Goal: Information Seeking & Learning: Understand process/instructions

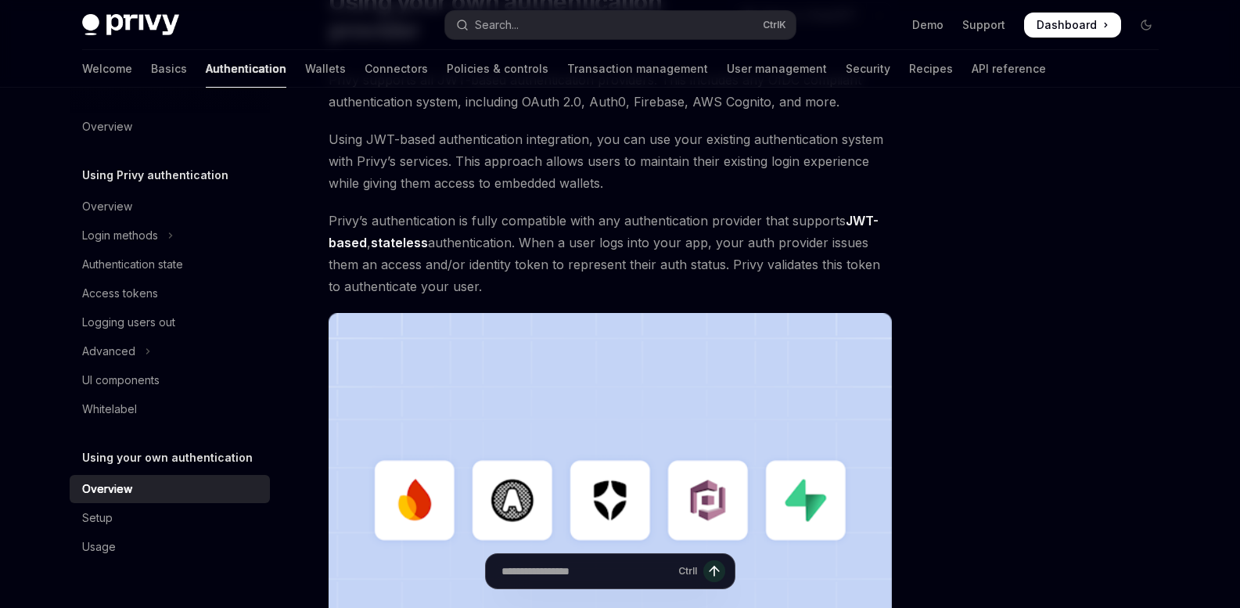
scroll to position [78, 0]
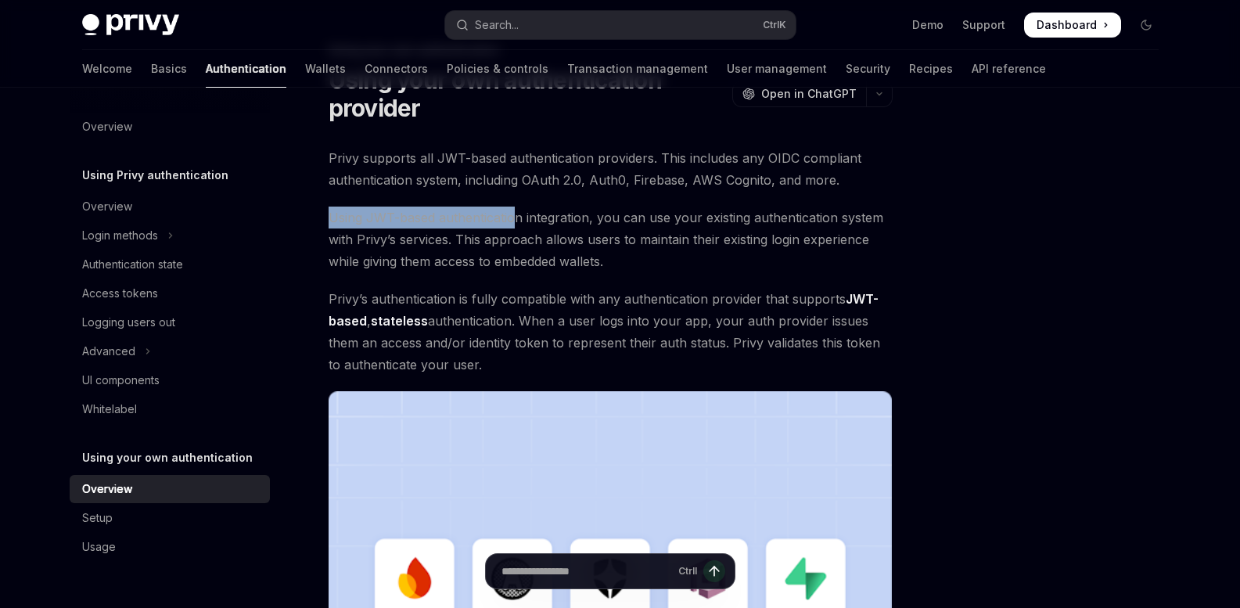
drag, startPoint x: 405, startPoint y: 218, endPoint x: 514, endPoint y: 226, distance: 109.0
click at [514, 226] on span "Using JWT-based authentication integration, you can use your existing authentic…" at bounding box center [610, 239] width 564 height 66
click at [661, 247] on span "Using JWT-based authentication integration, you can use your existing authentic…" at bounding box center [610, 239] width 564 height 66
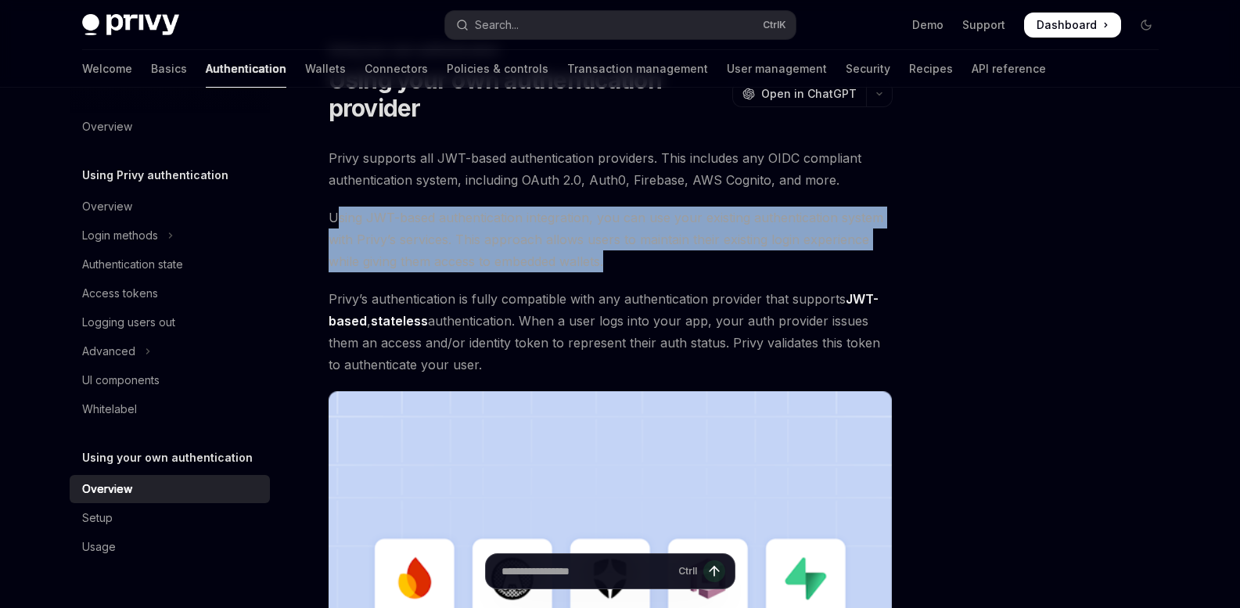
drag, startPoint x: 600, startPoint y: 264, endPoint x: 336, endPoint y: 206, distance: 270.6
click at [336, 206] on div "Privy supports all JWT-based authentication providers. This includes any OIDC c…" at bounding box center [610, 470] width 564 height 647
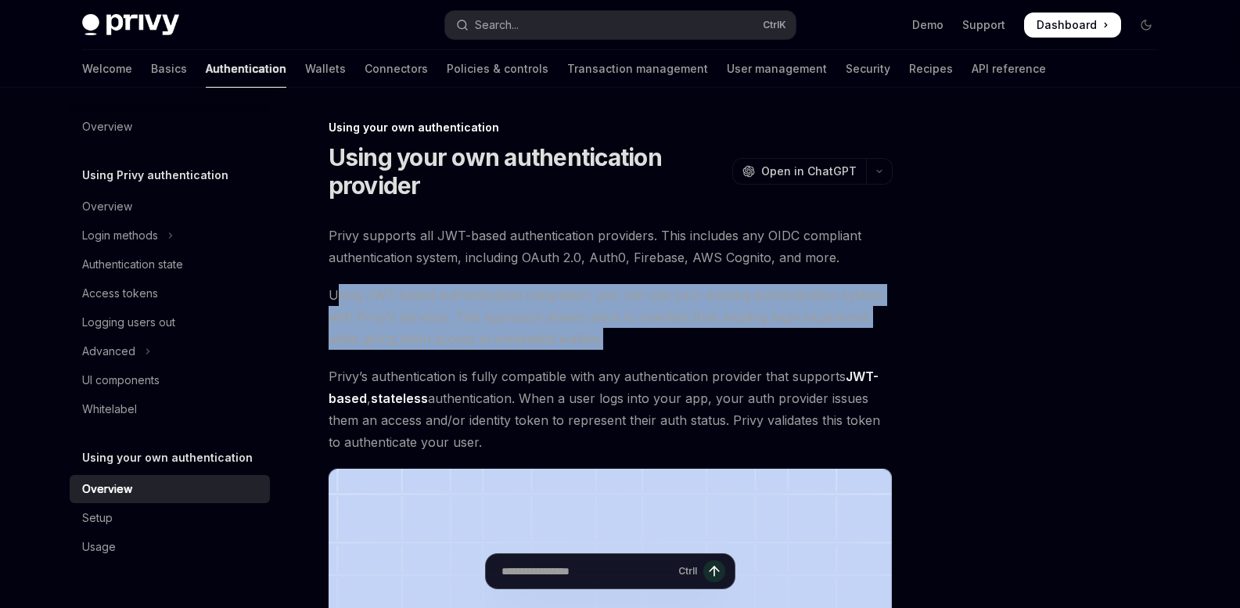
scroll to position [0, 0]
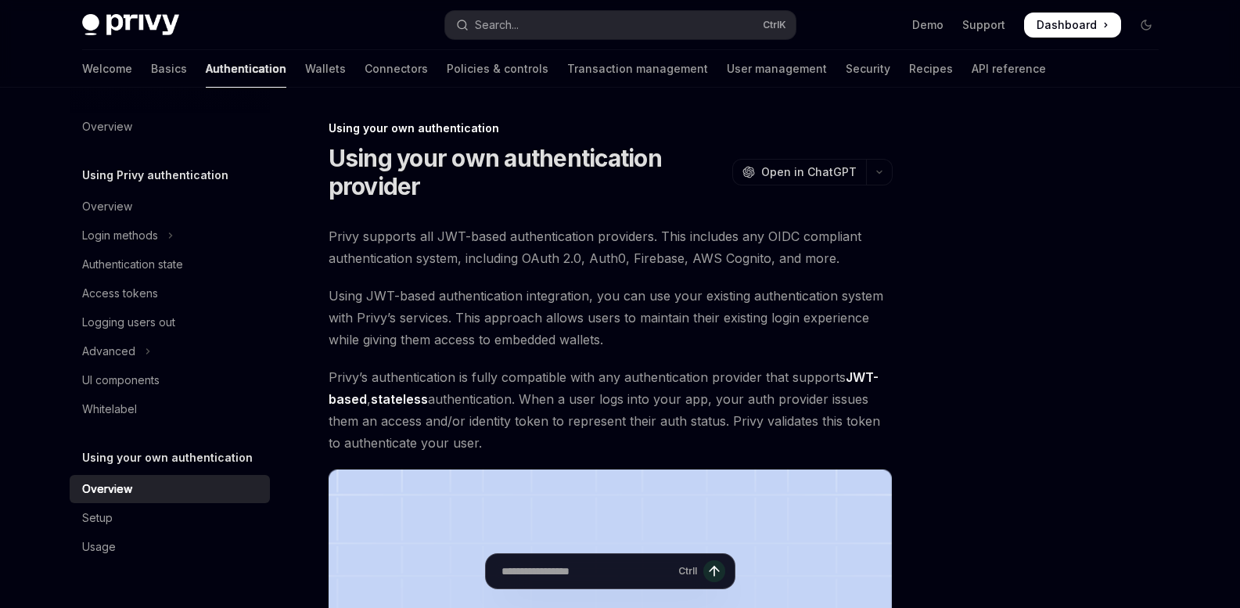
click at [896, 264] on div "Using your own authentication Using your own authentication provider OpenAI Ope…" at bounding box center [620, 606] width 1101 height 1037
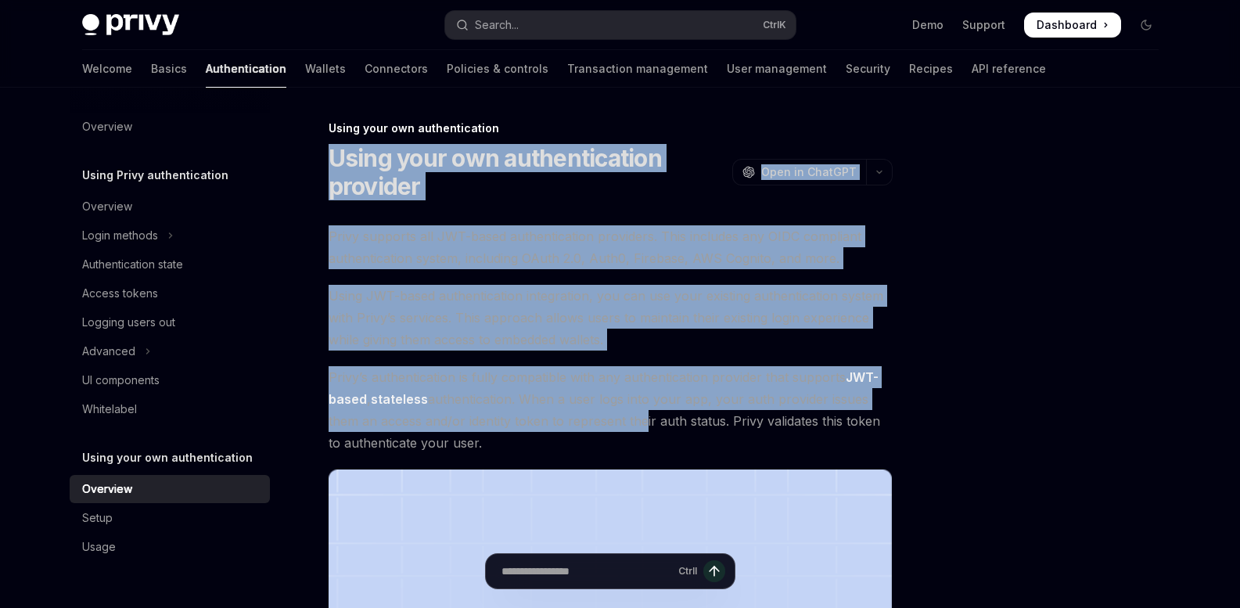
drag, startPoint x: 313, startPoint y: 159, endPoint x: 641, endPoint y: 413, distance: 414.7
click at [702, 273] on div "Privy supports all JWT-based authentication providers. This includes any OIDC c…" at bounding box center [610, 548] width 564 height 647
